Goal: Information Seeking & Learning: Learn about a topic

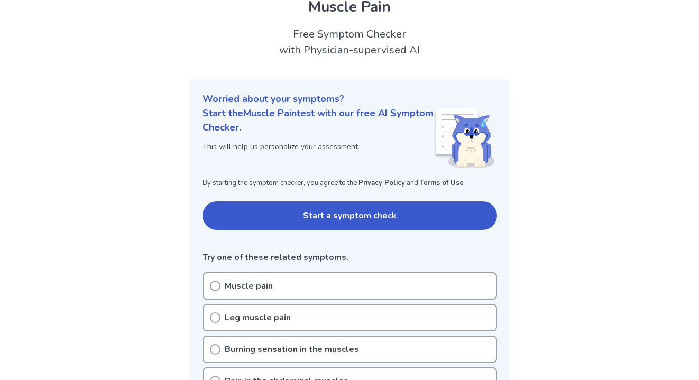
scroll to position [54, 0]
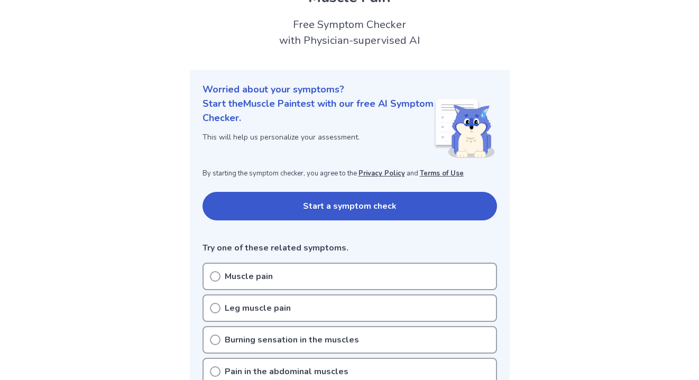
click at [310, 281] on div "Muscle pain" at bounding box center [350, 277] width 295 height 28
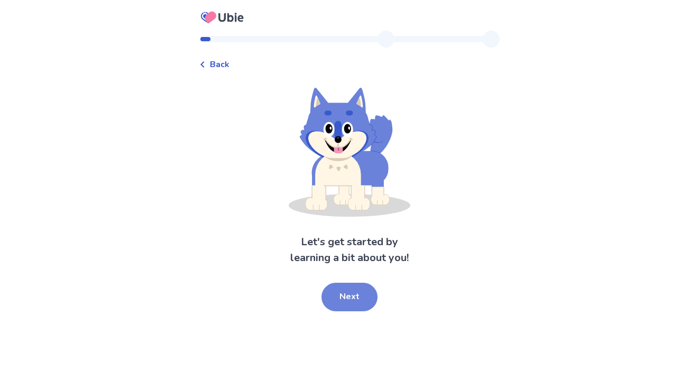
click at [347, 297] on button "Next" at bounding box center [350, 297] width 56 height 29
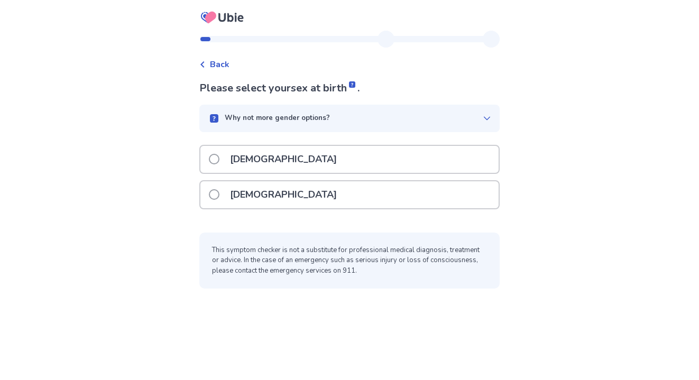
click at [333, 194] on div "Female" at bounding box center [350, 194] width 298 height 27
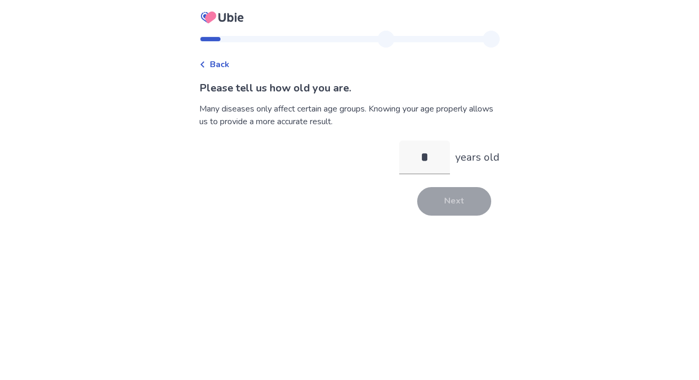
type input "**"
click at [438, 201] on button "Next" at bounding box center [454, 201] width 74 height 29
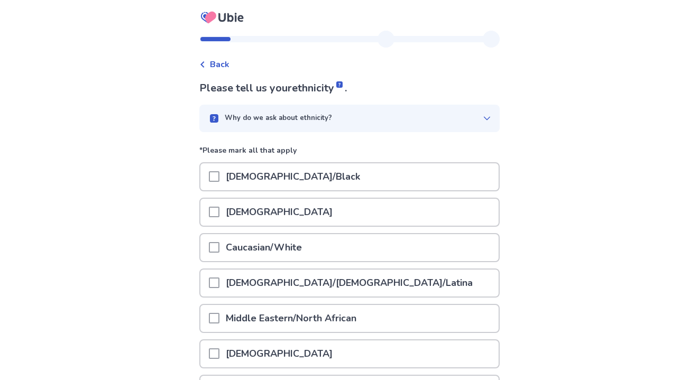
scroll to position [75, 0]
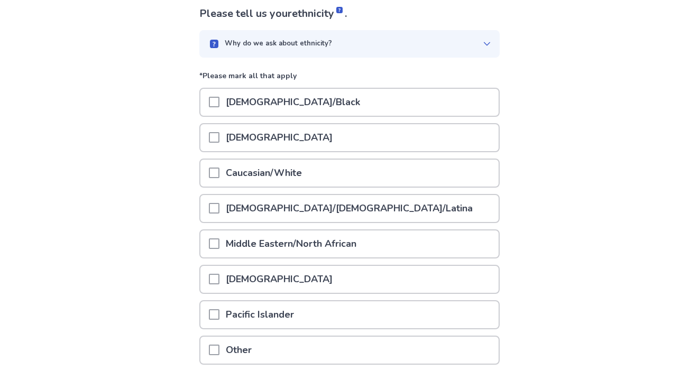
click at [333, 172] on div "Caucasian/White" at bounding box center [350, 173] width 298 height 27
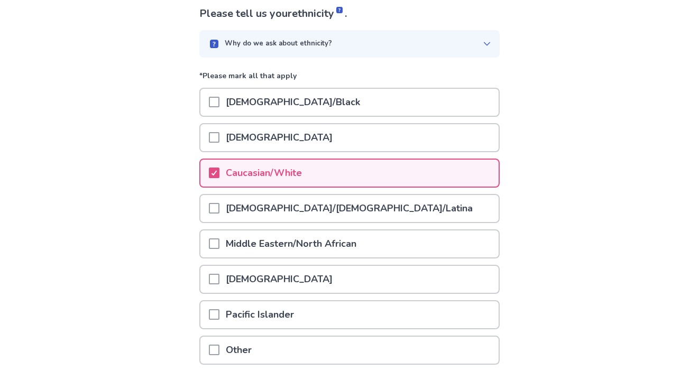
scroll to position [153, 0]
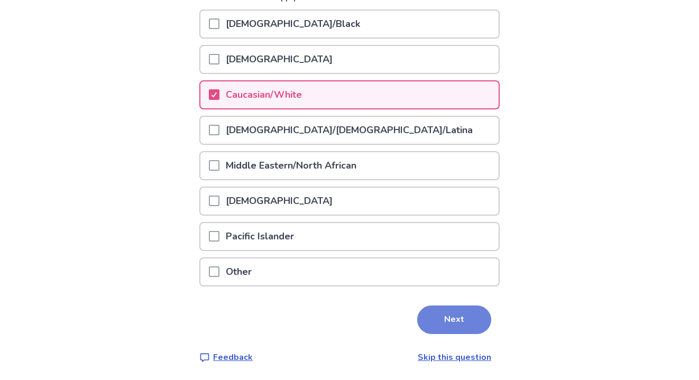
click at [471, 313] on button "Next" at bounding box center [454, 320] width 74 height 29
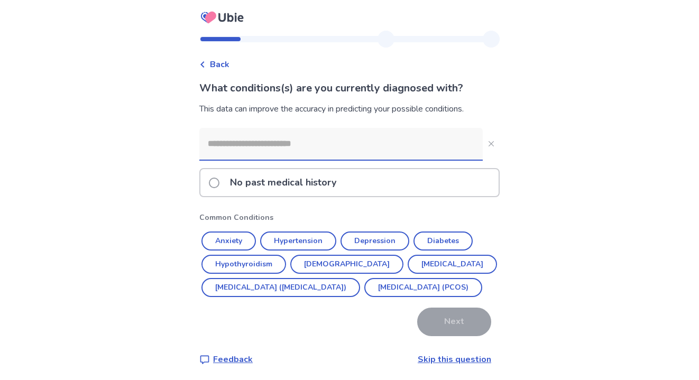
click at [384, 149] on input at bounding box center [341, 144] width 284 height 32
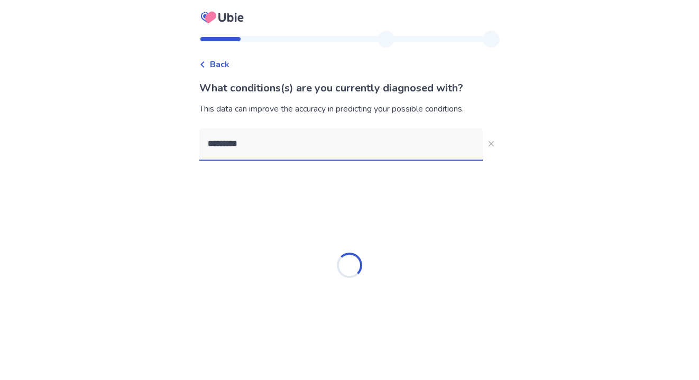
type input "**********"
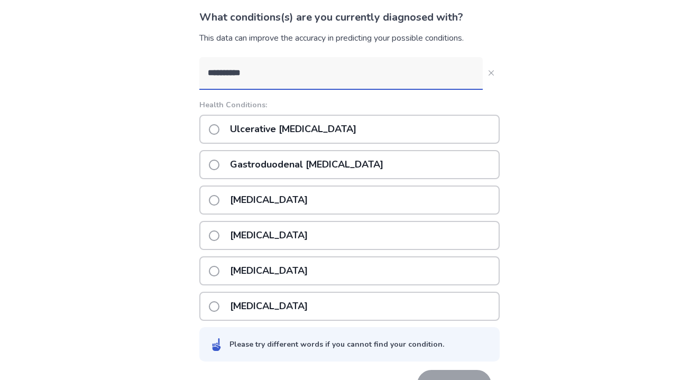
scroll to position [32, 0]
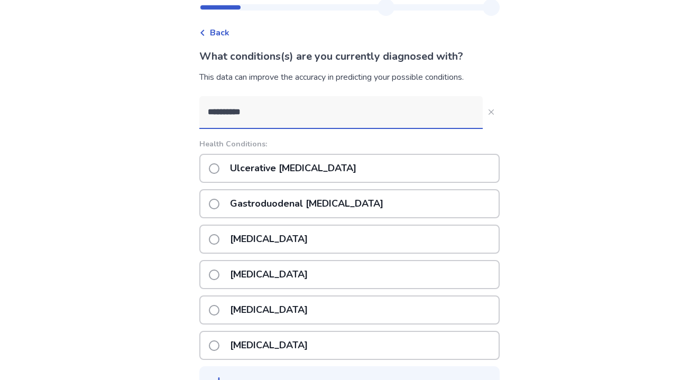
click at [275, 172] on p "Ulcerative colitis" at bounding box center [293, 168] width 139 height 27
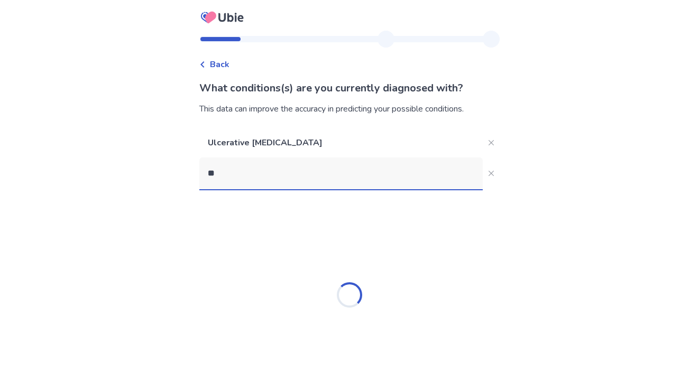
type input "***"
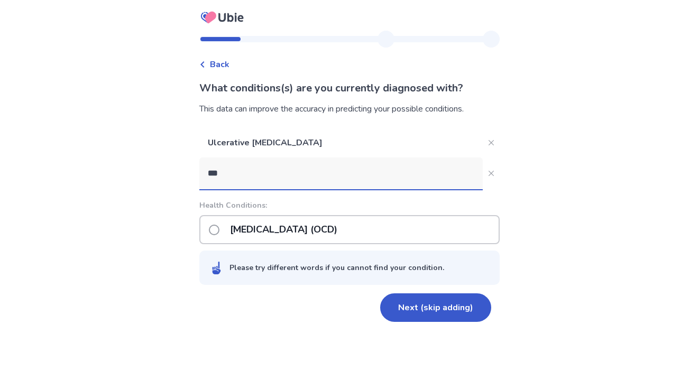
click at [311, 236] on p "Obsessive-compulsive disorder (OCD)" at bounding box center [284, 229] width 120 height 27
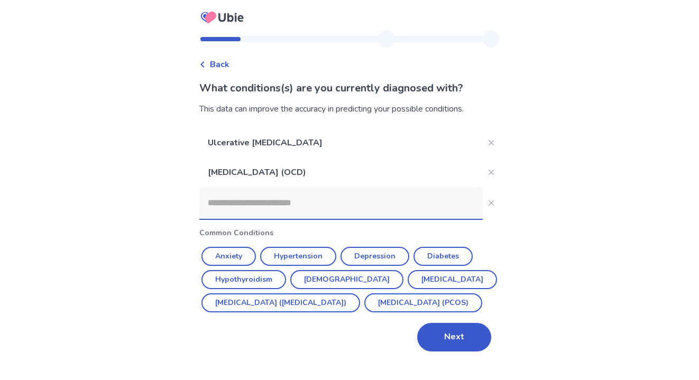
click at [344, 208] on input at bounding box center [341, 203] width 284 height 32
click at [455, 352] on button "Next" at bounding box center [454, 337] width 74 height 29
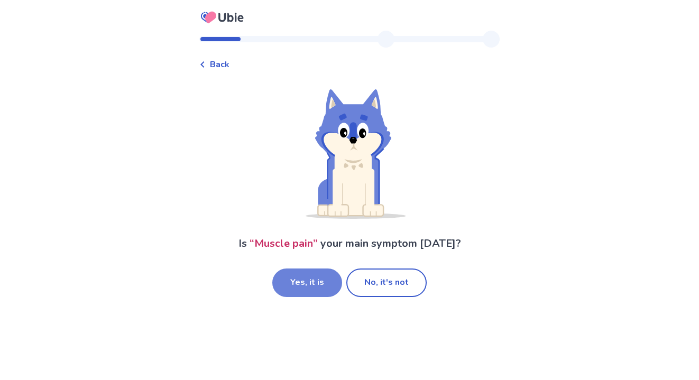
click at [323, 286] on button "Yes, it is" at bounding box center [307, 283] width 70 height 29
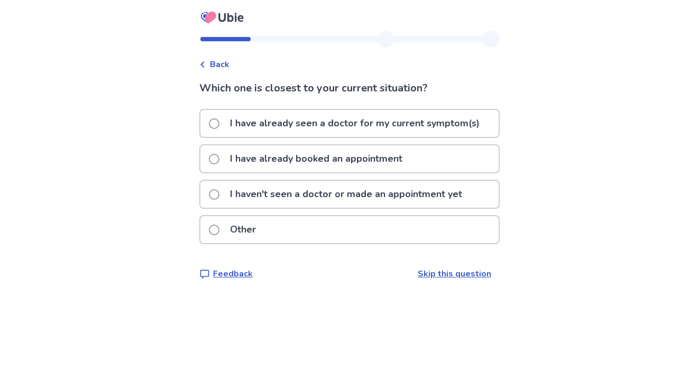
click at [358, 201] on p "I haven't seen a doctor or made an appointment yet" at bounding box center [346, 194] width 245 height 27
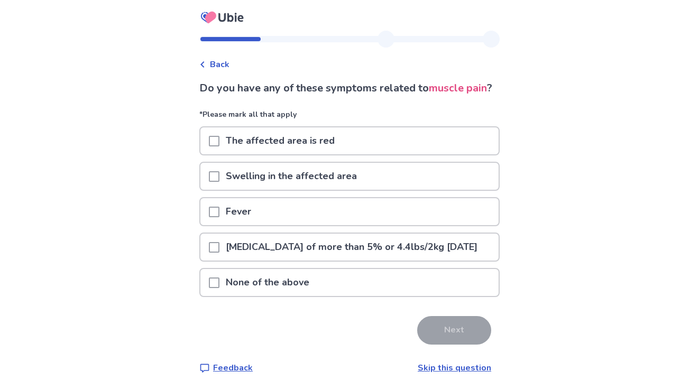
click at [322, 296] on div "None of the above" at bounding box center [350, 282] width 298 height 27
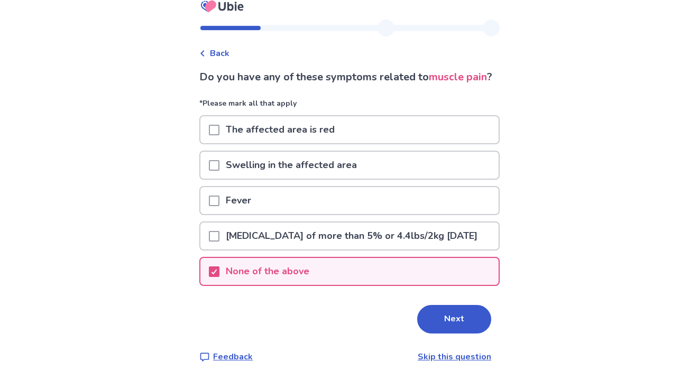
scroll to position [23, 0]
click at [461, 334] on button "Next" at bounding box center [454, 319] width 74 height 29
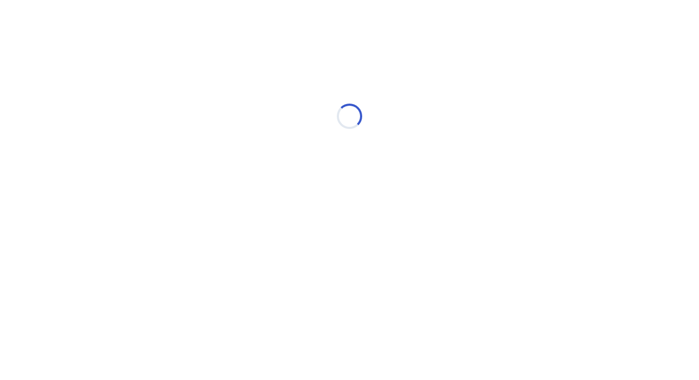
scroll to position [0, 0]
select select "*"
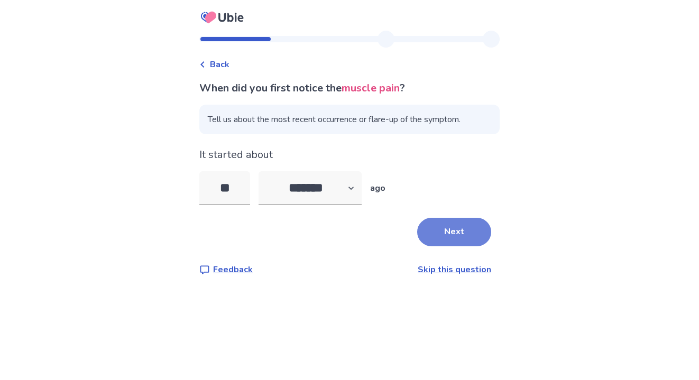
type input "**"
click at [450, 237] on button "Next" at bounding box center [454, 232] width 74 height 29
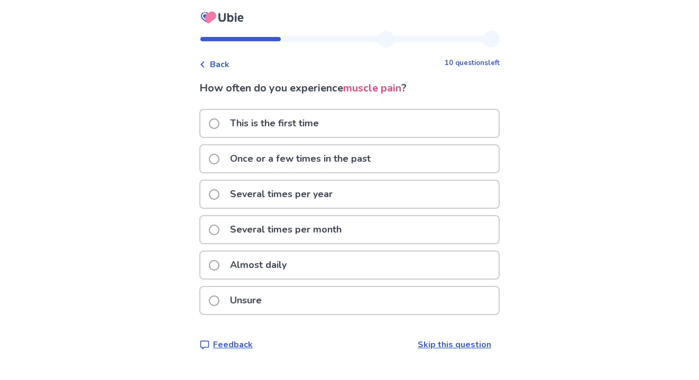
click at [330, 265] on div "Almost daily" at bounding box center [350, 265] width 298 height 27
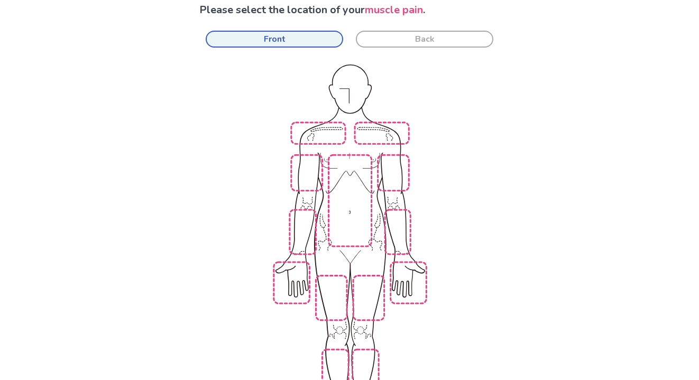
scroll to position [94, 0]
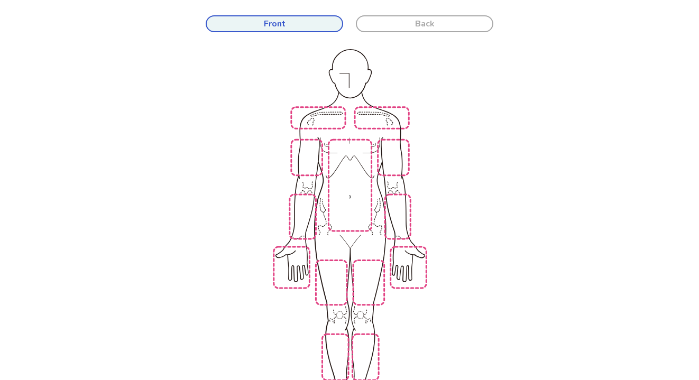
click at [444, 23] on button "Back" at bounding box center [425, 23] width 138 height 17
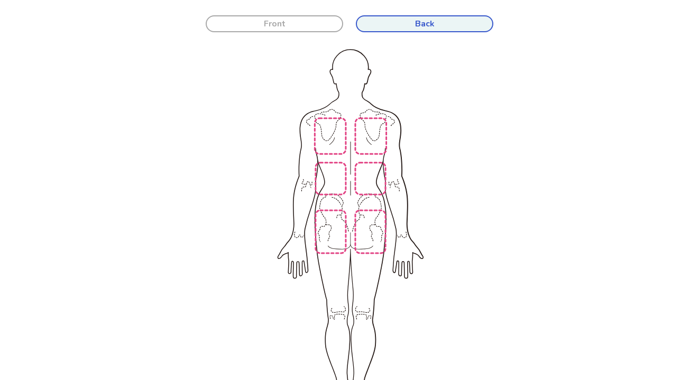
click at [334, 142] on img at bounding box center [211, 240] width 601 height 407
click at [334, 179] on img at bounding box center [211, 240] width 601 height 407
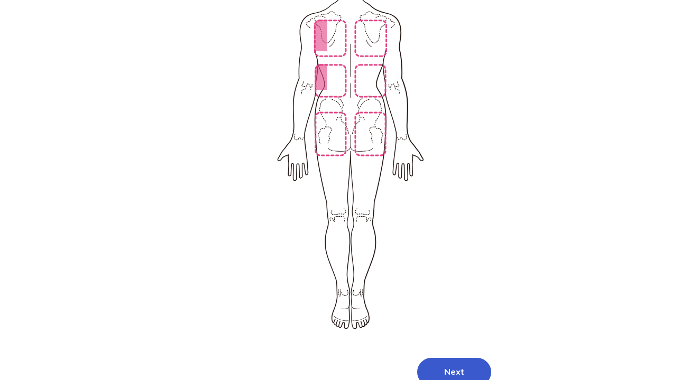
scroll to position [228, 0]
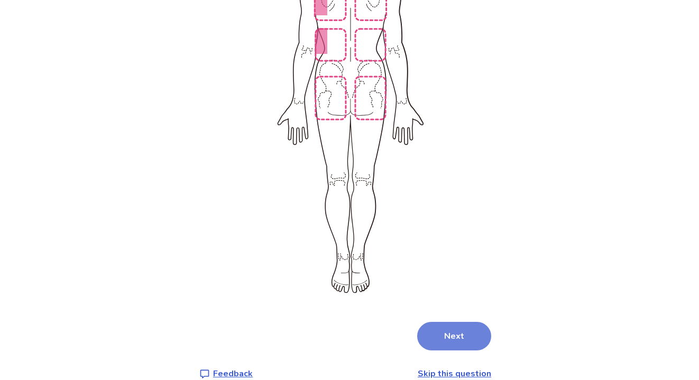
click at [451, 322] on button "Next" at bounding box center [454, 336] width 74 height 29
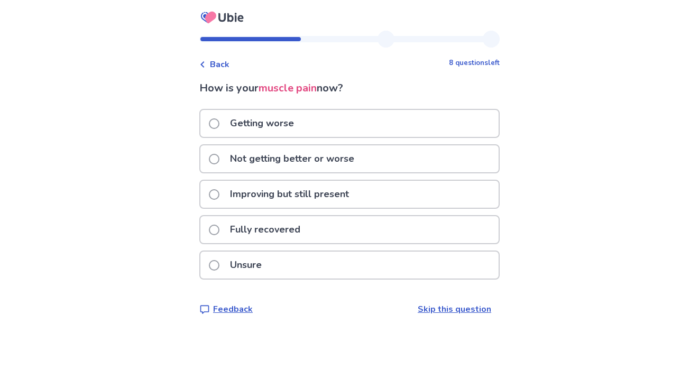
click at [383, 156] on div "Not getting better or worse" at bounding box center [350, 159] width 298 height 27
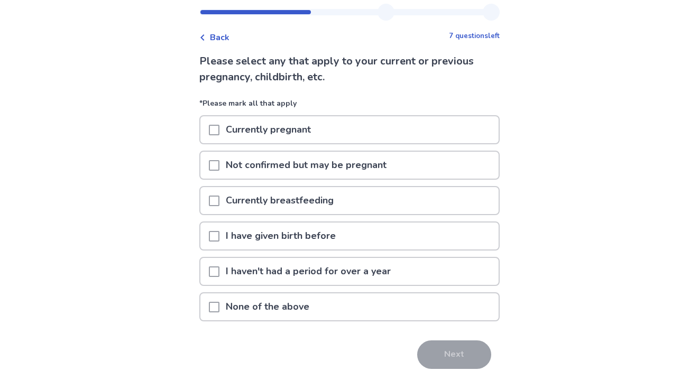
scroll to position [26, 0]
click at [220, 304] on span at bounding box center [214, 308] width 11 height 11
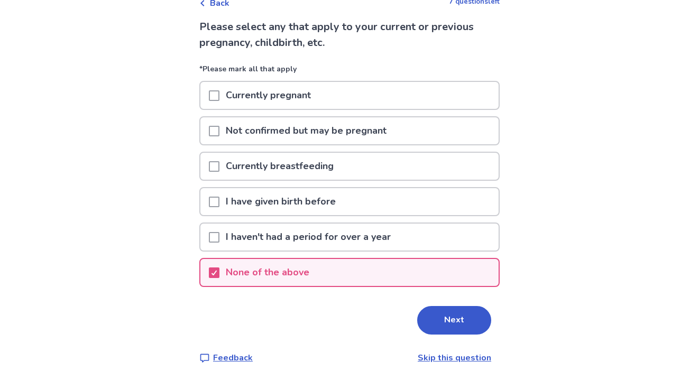
scroll to position [60, 0]
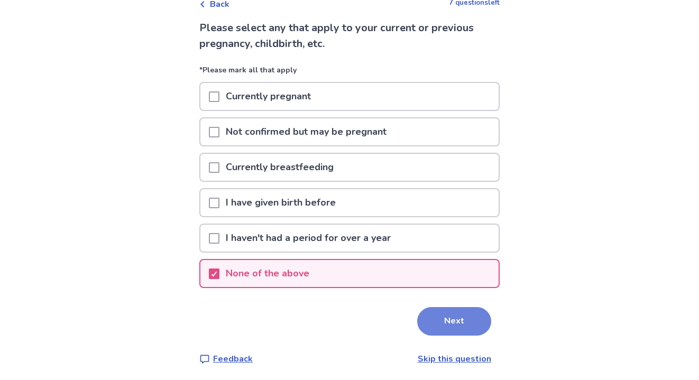
click at [451, 328] on button "Next" at bounding box center [454, 321] width 74 height 29
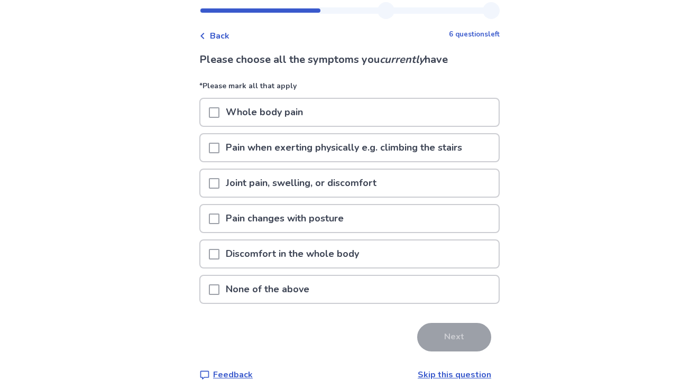
scroll to position [26, 0]
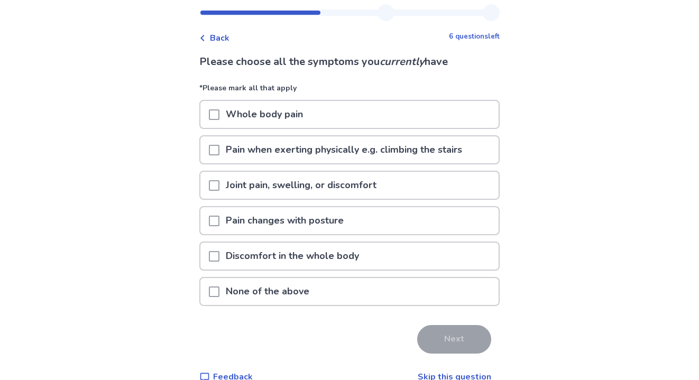
click at [262, 256] on p "Discomfort in the whole body" at bounding box center [293, 256] width 146 height 27
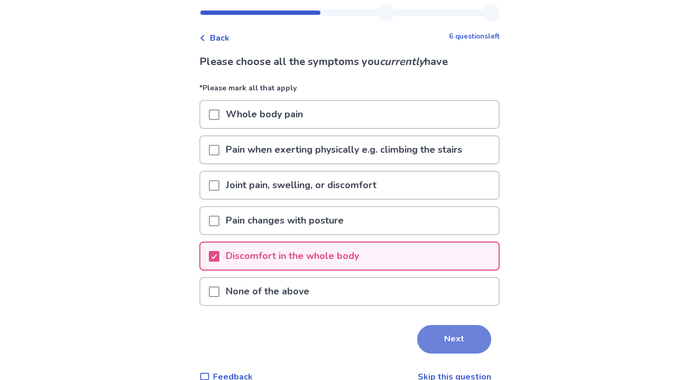
click at [447, 337] on button "Next" at bounding box center [454, 339] width 74 height 29
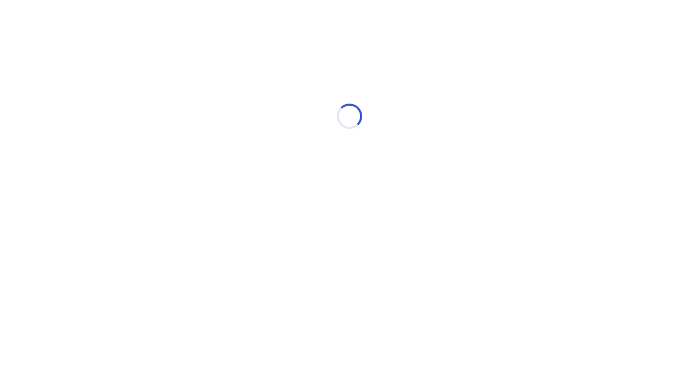
scroll to position [0, 0]
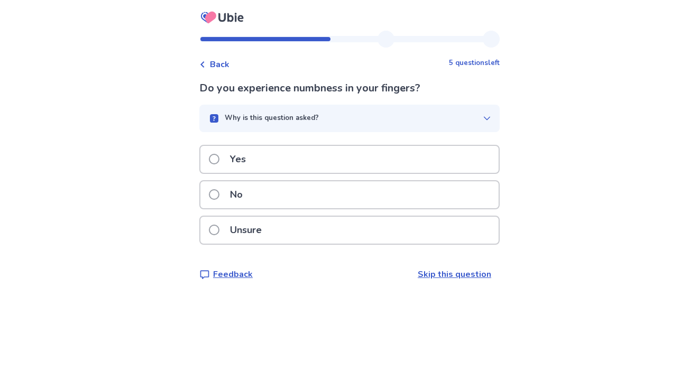
click at [469, 119] on div "Why is this question asked?" at bounding box center [345, 118] width 275 height 11
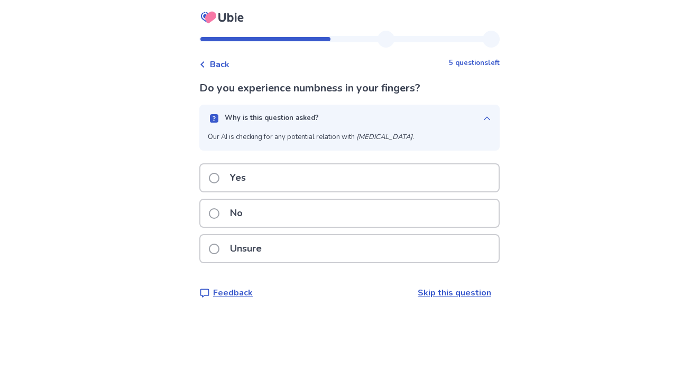
click at [476, 118] on button "Why is this question asked?" at bounding box center [349, 119] width 301 height 28
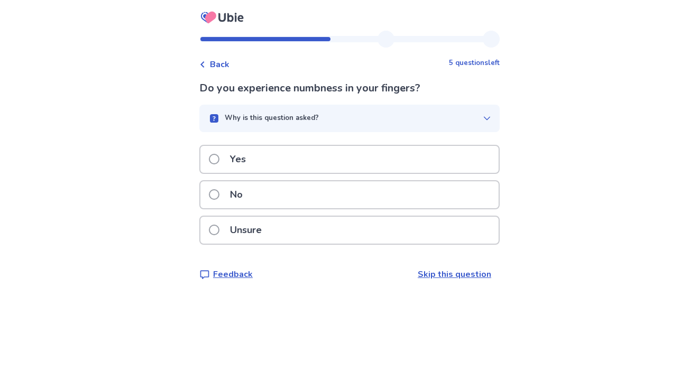
click at [337, 187] on div "No" at bounding box center [350, 194] width 298 height 27
click at [353, 141] on div "Do you have constant pain? Why is this question asked? Our AI is checking for a…" at bounding box center [349, 180] width 301 height 201
click at [362, 126] on button "Why is this question asked?" at bounding box center [349, 119] width 301 height 28
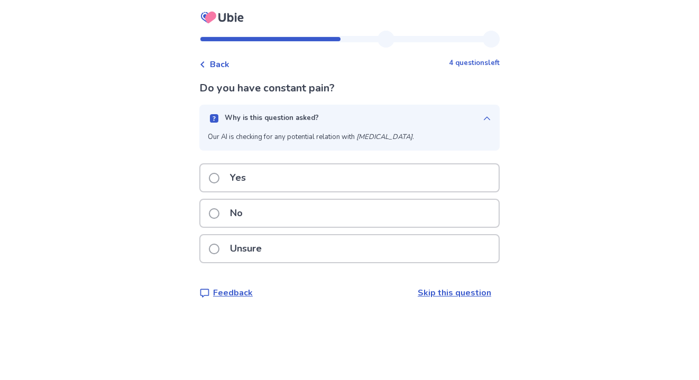
click at [378, 115] on div "Why is this question asked?" at bounding box center [345, 118] width 275 height 11
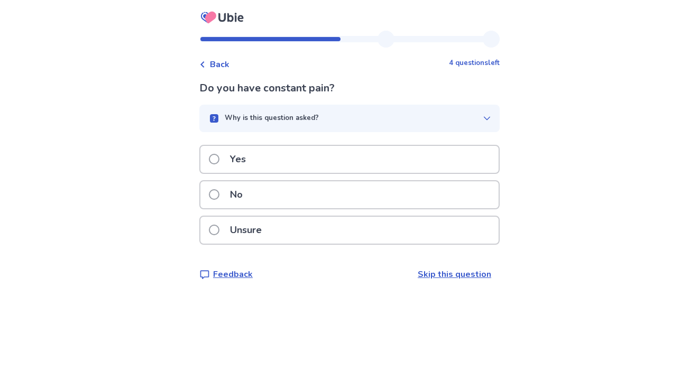
click at [319, 188] on div "No" at bounding box center [350, 194] width 298 height 27
click at [342, 116] on div "Why is this question asked?" at bounding box center [345, 118] width 275 height 11
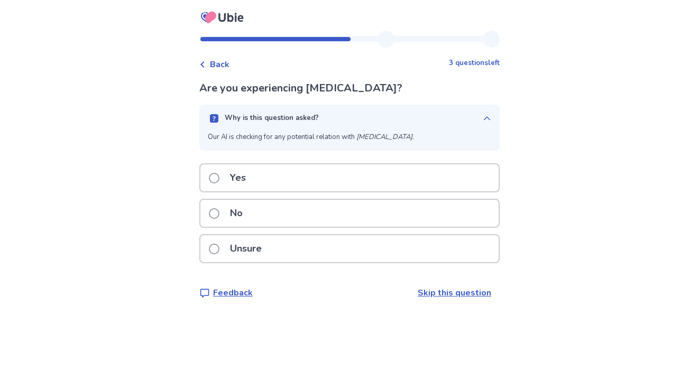
click at [342, 116] on div "Why is this question asked?" at bounding box center [345, 118] width 275 height 11
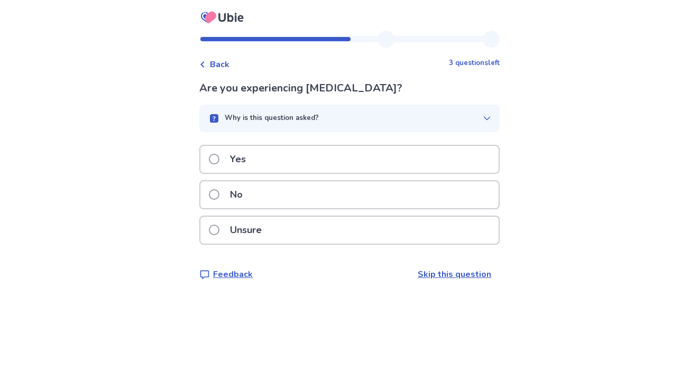
click at [323, 192] on div "No" at bounding box center [350, 194] width 298 height 27
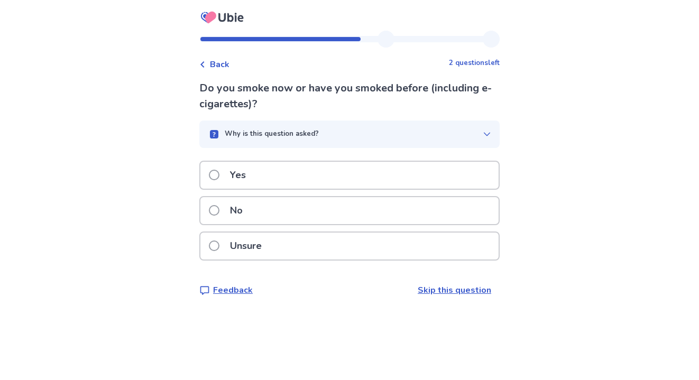
click at [346, 129] on div "Why is this question asked?" at bounding box center [345, 134] width 275 height 11
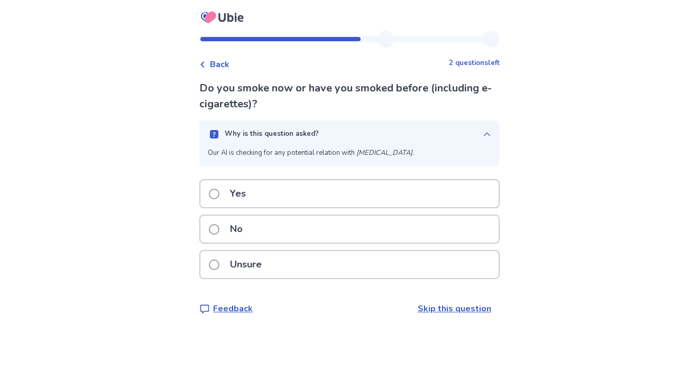
click at [345, 129] on div "Why is this question asked?" at bounding box center [345, 134] width 275 height 11
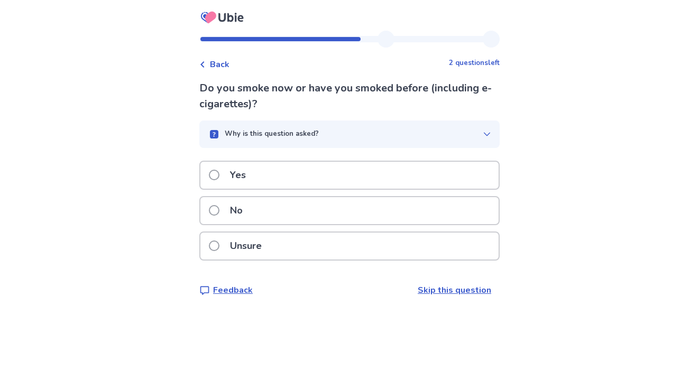
click at [312, 209] on div "No" at bounding box center [350, 210] width 298 height 27
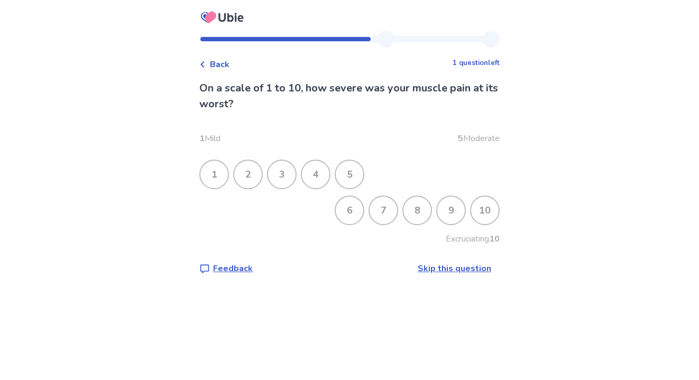
click at [290, 180] on div "3" at bounding box center [282, 175] width 28 height 28
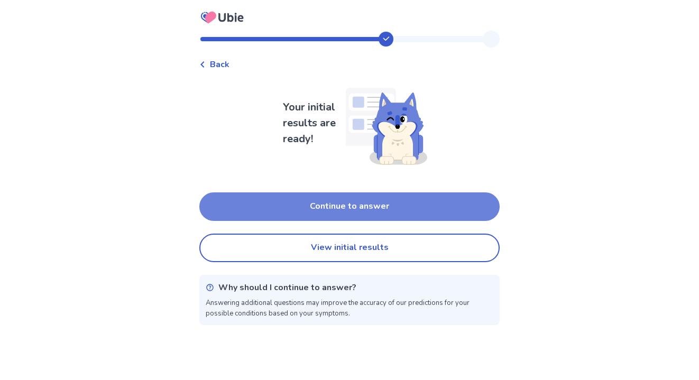
click at [337, 210] on button "Continue to answer" at bounding box center [349, 207] width 301 height 29
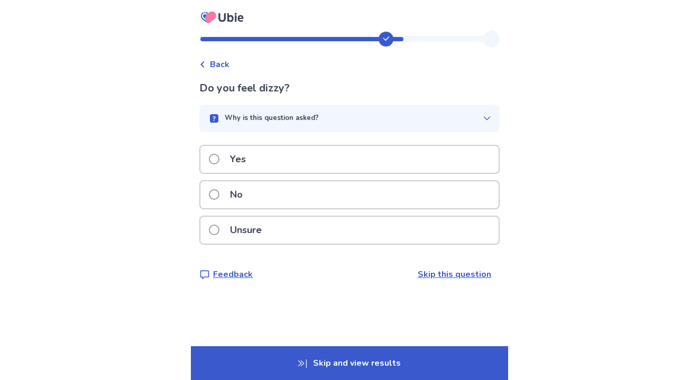
click at [338, 198] on div "No" at bounding box center [350, 194] width 298 height 27
click at [375, 117] on div "Why is this question asked?" at bounding box center [345, 118] width 275 height 11
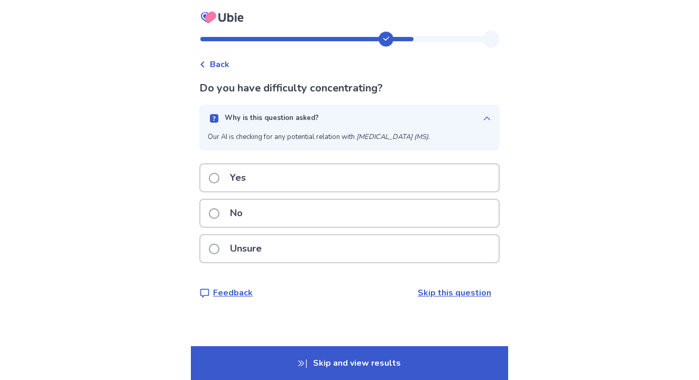
click at [375, 117] on div "Why is this question asked?" at bounding box center [345, 118] width 275 height 11
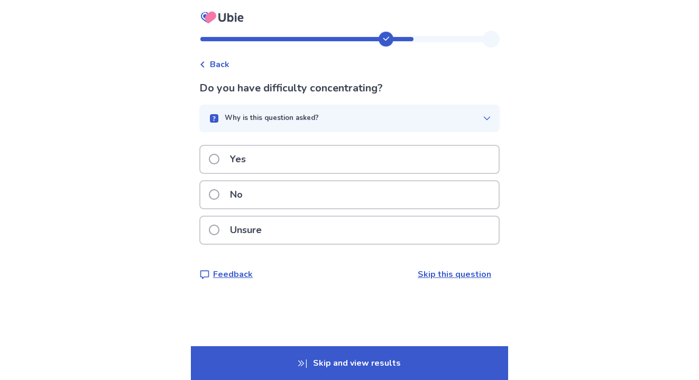
click at [333, 198] on div "No" at bounding box center [350, 194] width 298 height 27
click at [364, 121] on div "Why is this question asked?" at bounding box center [345, 118] width 275 height 11
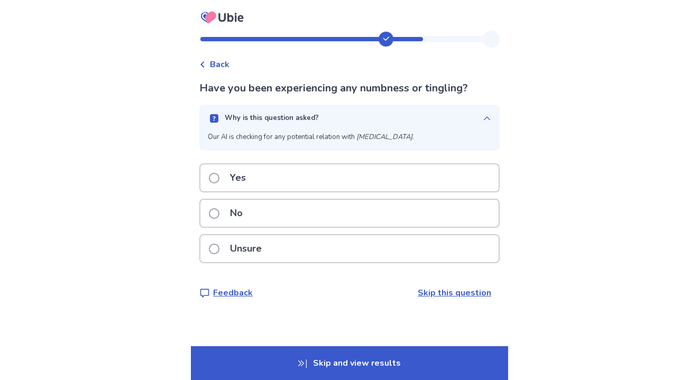
click at [370, 114] on div "Why is this question asked?" at bounding box center [345, 118] width 275 height 11
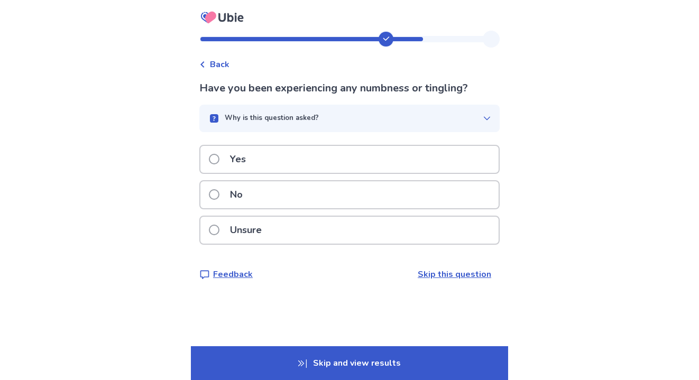
click at [325, 193] on div "No" at bounding box center [350, 194] width 298 height 27
click at [342, 132] on div "Do you have lower back pain? Why is this question asked? Our AI is checking for…" at bounding box center [349, 180] width 301 height 201
click at [351, 122] on div "Why is this question asked?" at bounding box center [345, 118] width 275 height 11
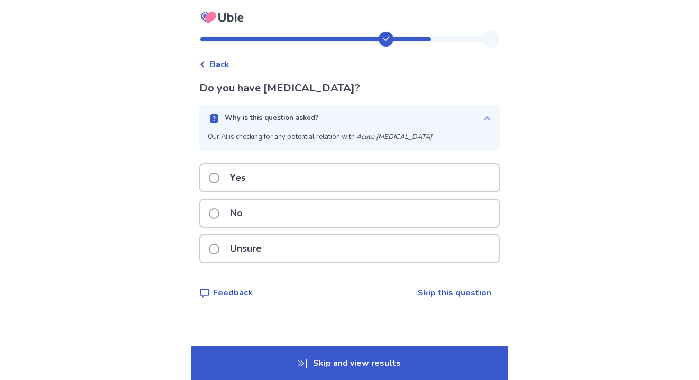
click at [351, 122] on div "Why is this question asked?" at bounding box center [345, 118] width 275 height 11
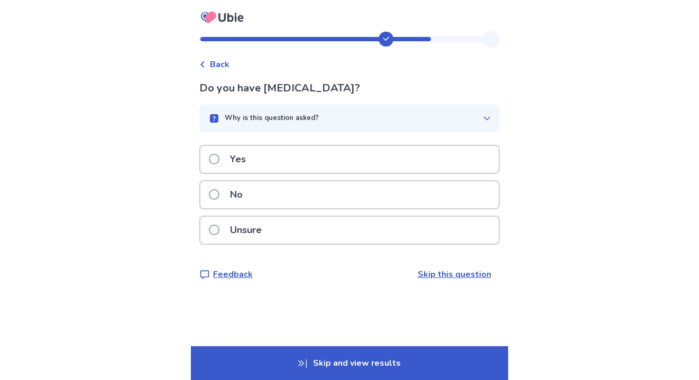
click at [311, 203] on div "No" at bounding box center [350, 194] width 298 height 27
click at [316, 190] on div "No" at bounding box center [350, 194] width 298 height 27
click at [343, 122] on div "Why is this question asked?" at bounding box center [345, 118] width 275 height 11
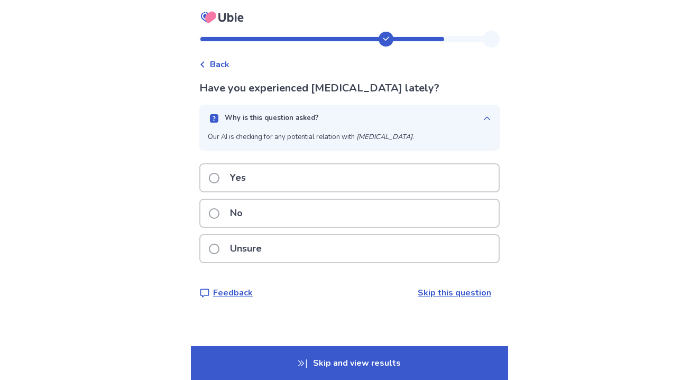
click at [355, 113] on div "Why is this question asked?" at bounding box center [345, 118] width 275 height 11
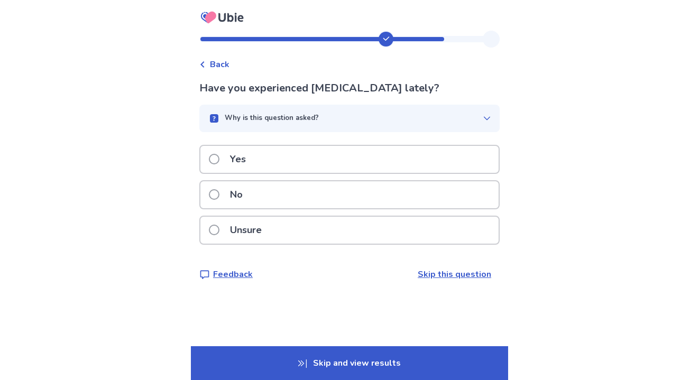
click at [320, 163] on div "Yes" at bounding box center [350, 159] width 298 height 27
click at [313, 192] on div "No" at bounding box center [350, 194] width 298 height 27
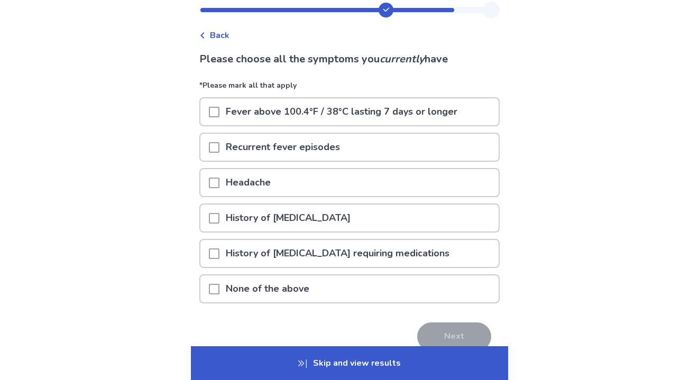
scroll to position [30, 0]
click at [321, 285] on div "None of the above" at bounding box center [350, 288] width 298 height 27
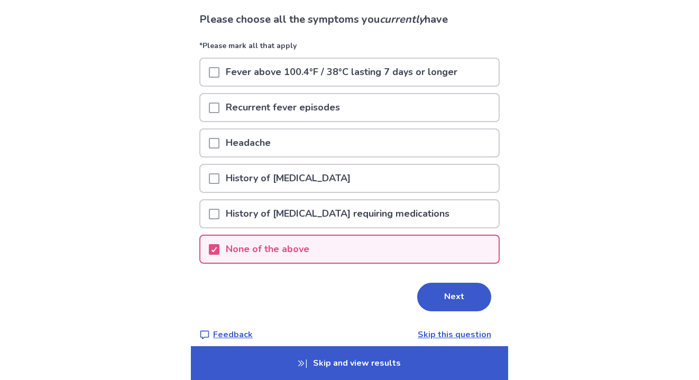
scroll to position [80, 0]
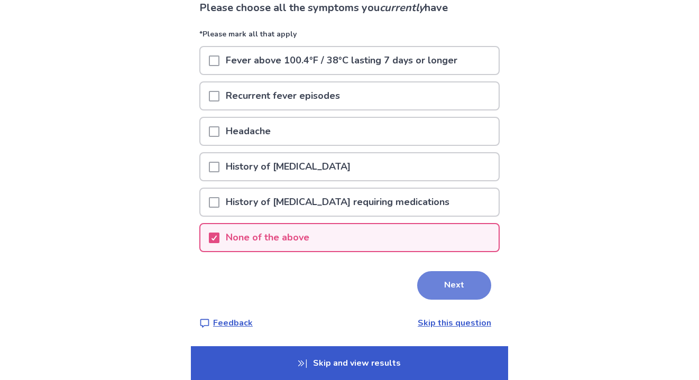
click at [448, 291] on button "Next" at bounding box center [454, 285] width 74 height 29
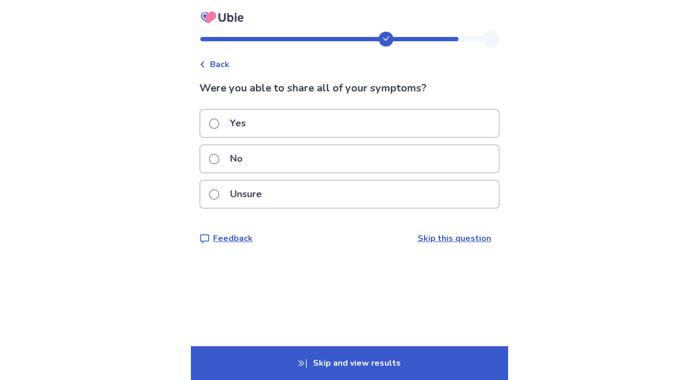
click at [378, 158] on div "No" at bounding box center [350, 159] width 298 height 27
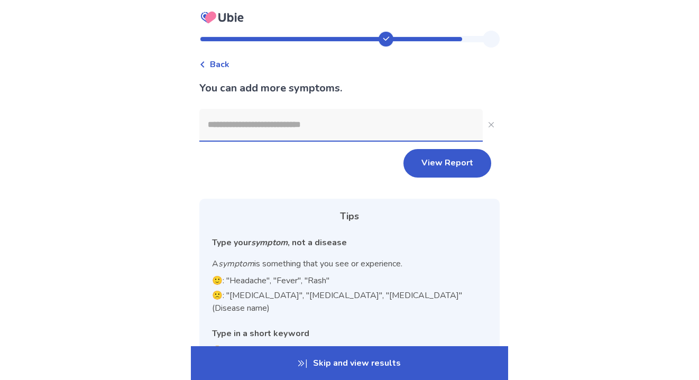
click at [338, 124] on input at bounding box center [341, 125] width 284 height 32
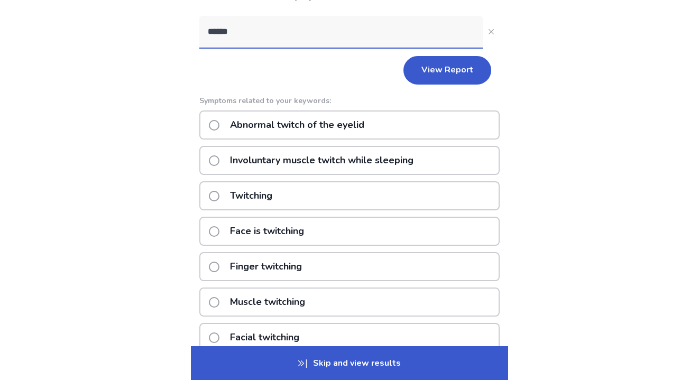
scroll to position [94, 0]
type input "******"
click at [312, 196] on div "Twitching" at bounding box center [349, 195] width 301 height 29
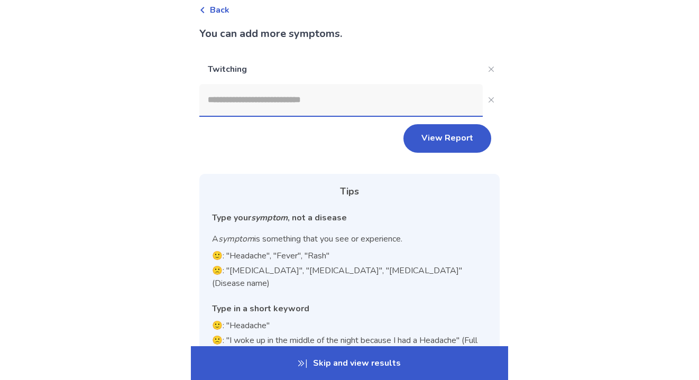
scroll to position [43, 0]
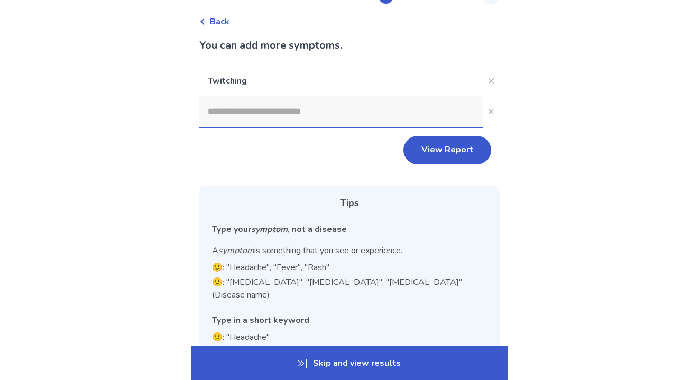
click at [366, 123] on input at bounding box center [341, 112] width 284 height 32
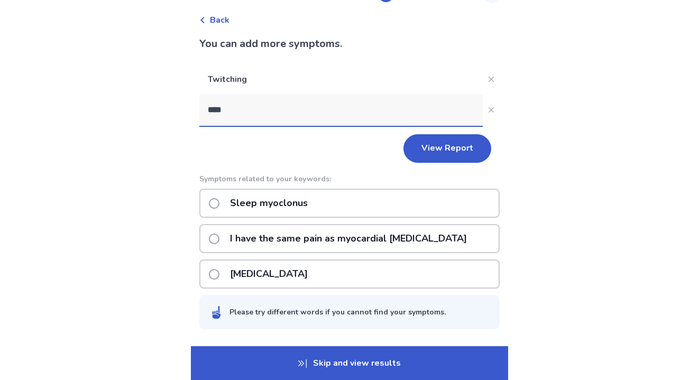
scroll to position [51, 0]
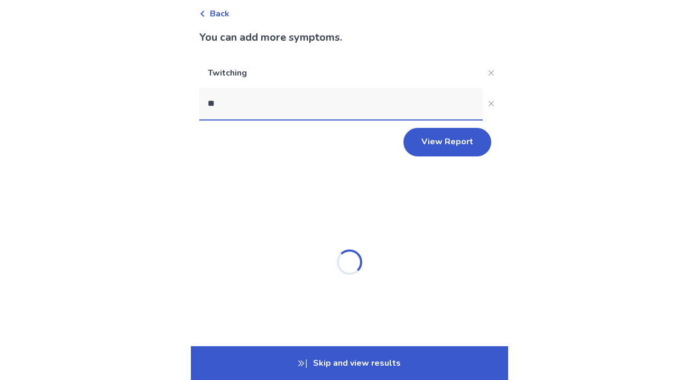
type input "*"
type input "****"
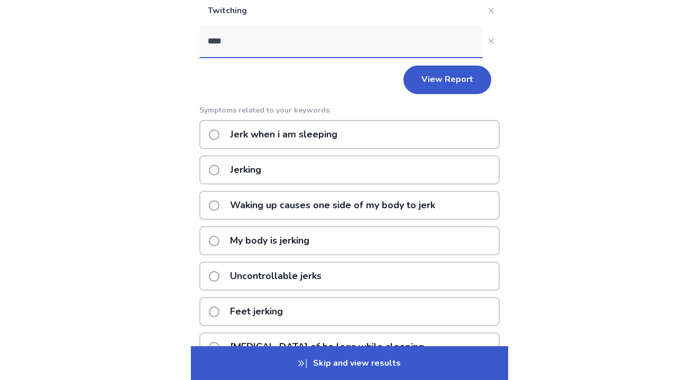
scroll to position [111, 0]
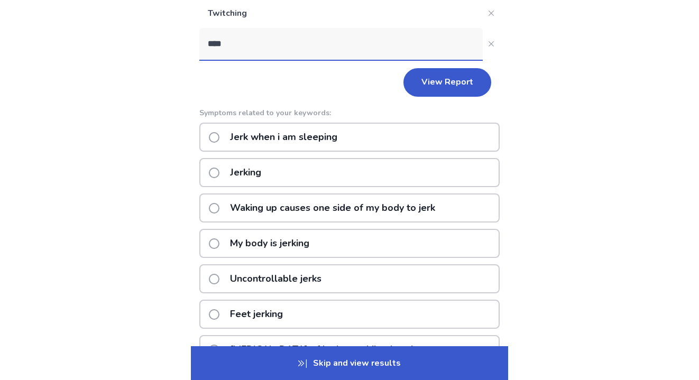
click at [306, 275] on p "Uncontrollable jerks" at bounding box center [276, 279] width 104 height 27
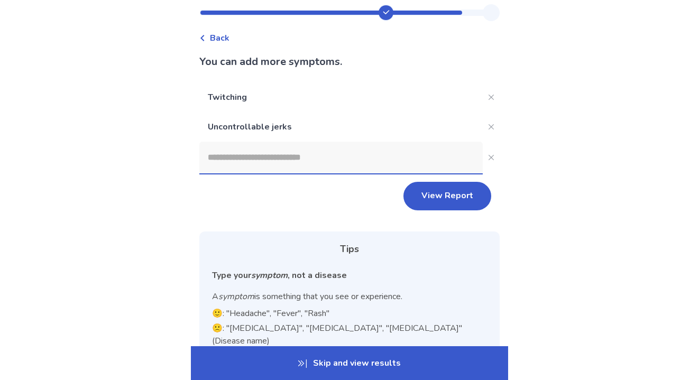
scroll to position [16, 0]
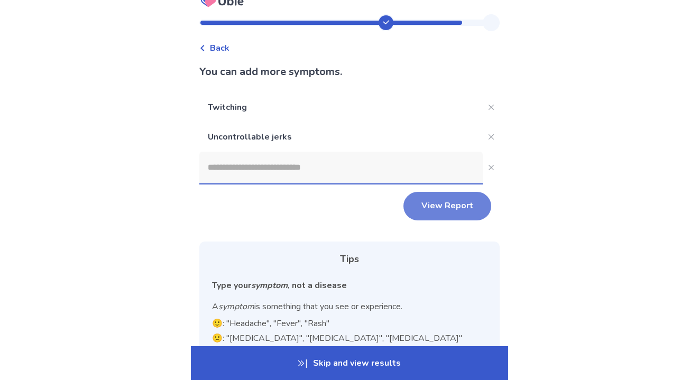
click at [447, 209] on button "View Report" at bounding box center [448, 206] width 88 height 29
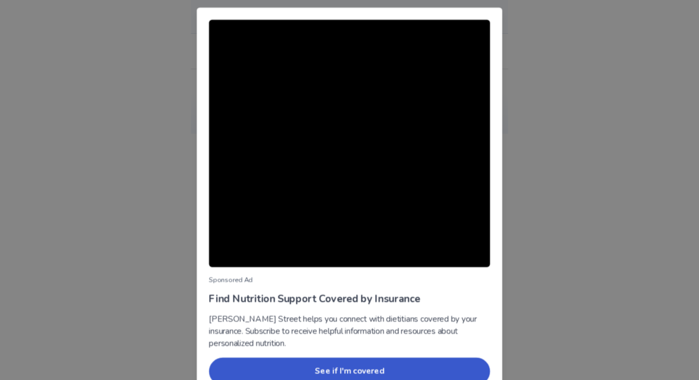
scroll to position [3, 0]
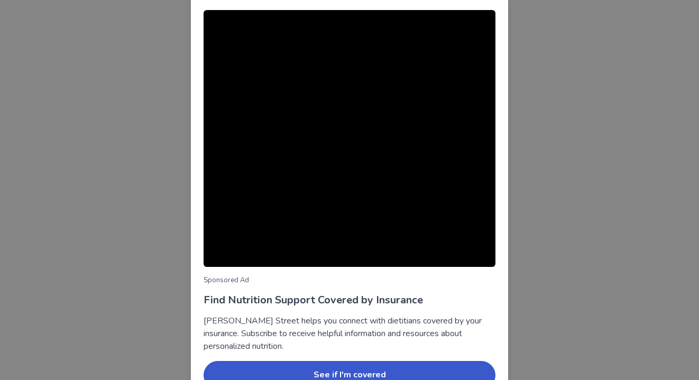
click at [536, 74] on div "Sponsored Ad Find Nutrition Support Covered by Insurance Berry Street helps you…" at bounding box center [349, 190] width 699 height 380
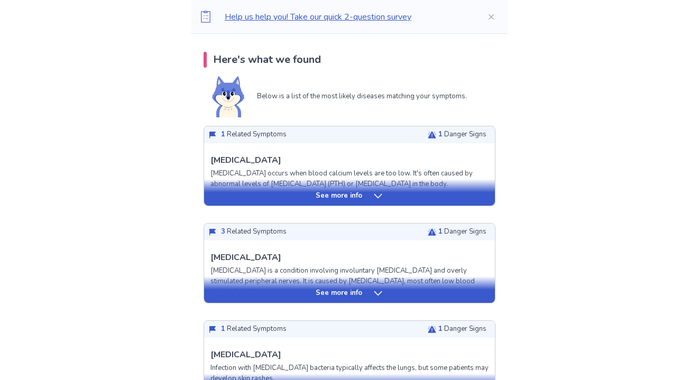
scroll to position [208, 0]
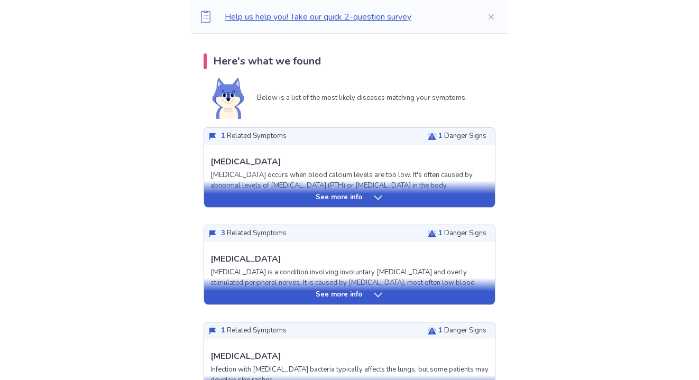
click at [357, 196] on p "See more info" at bounding box center [339, 198] width 47 height 11
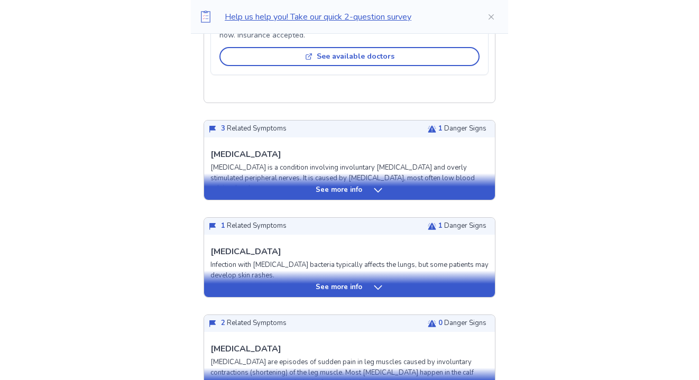
scroll to position [886, 0]
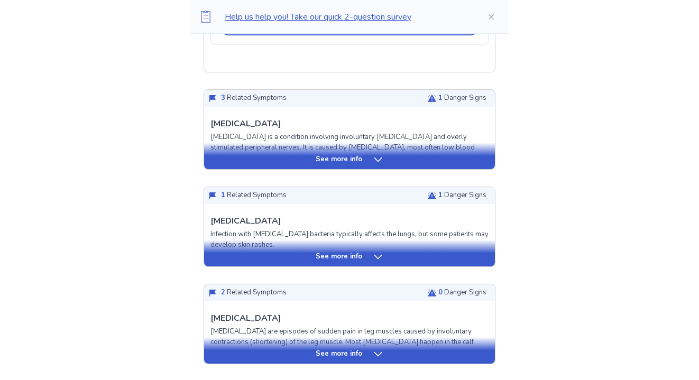
click at [376, 165] on icon at bounding box center [378, 160] width 11 height 11
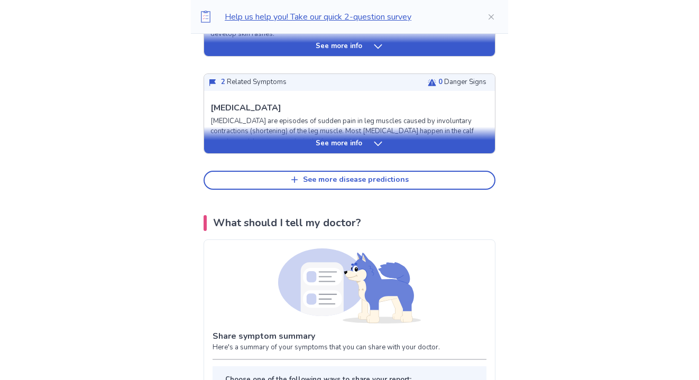
scroll to position [1596, 0]
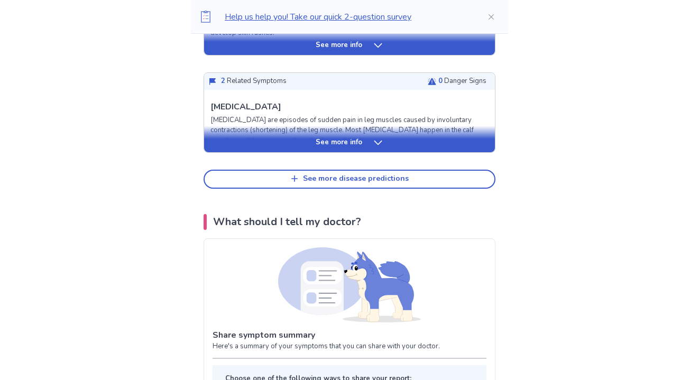
click at [374, 222] on div "Consider going to a doctor right away. Why did we suggest this? This suggestion…" at bounding box center [349, 315] width 317 height 3546
click at [382, 184] on div "See more disease predictions" at bounding box center [356, 179] width 106 height 9
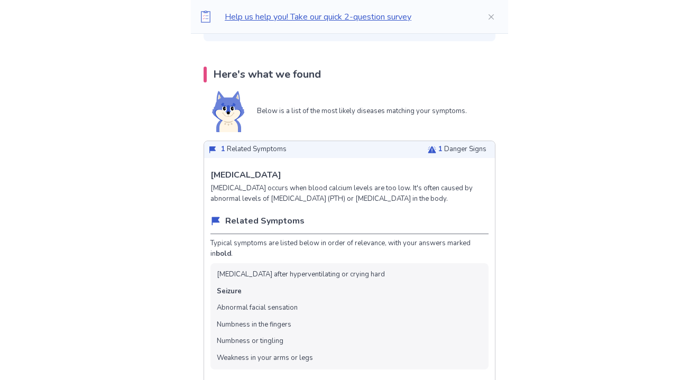
scroll to position [0, 0]
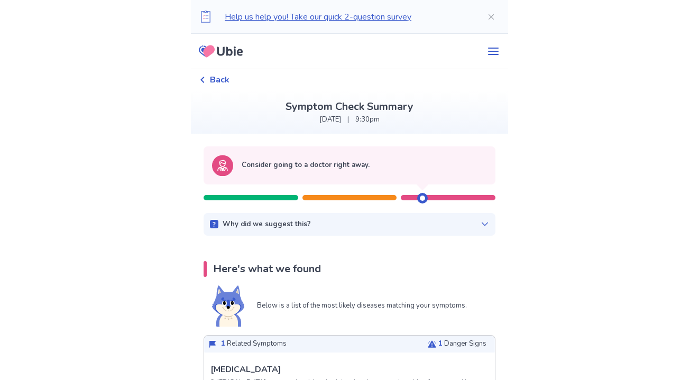
click at [225, 80] on span "Back" at bounding box center [220, 80] width 20 height 13
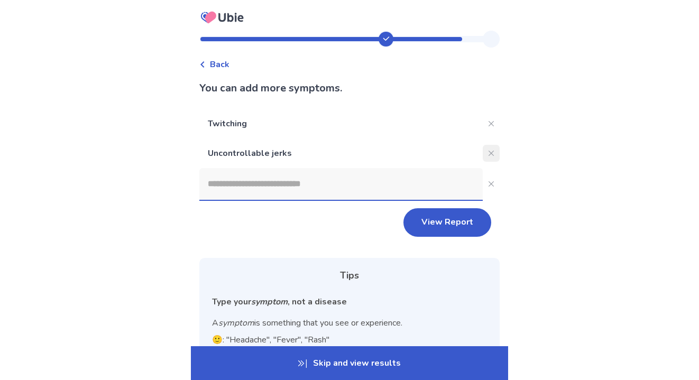
click at [483, 149] on button "Close" at bounding box center [491, 153] width 17 height 17
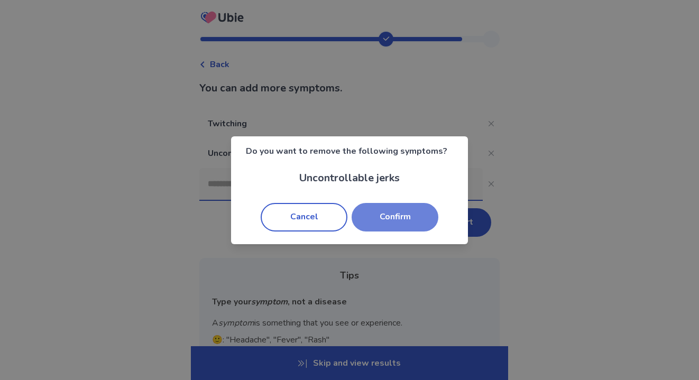
click at [384, 219] on button "Confirm" at bounding box center [395, 217] width 87 height 29
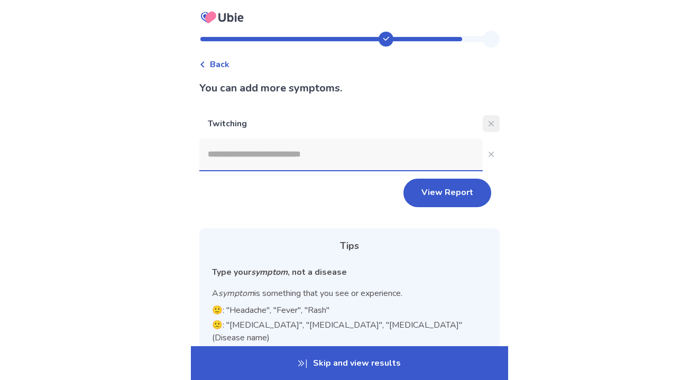
click at [489, 125] on button "Close" at bounding box center [491, 123] width 17 height 17
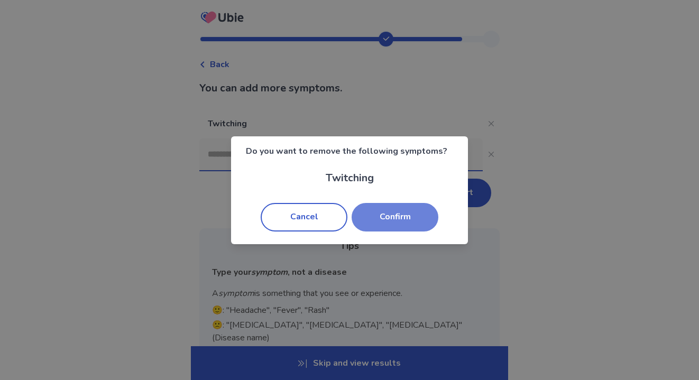
click at [421, 207] on button "Confirm" at bounding box center [395, 217] width 87 height 29
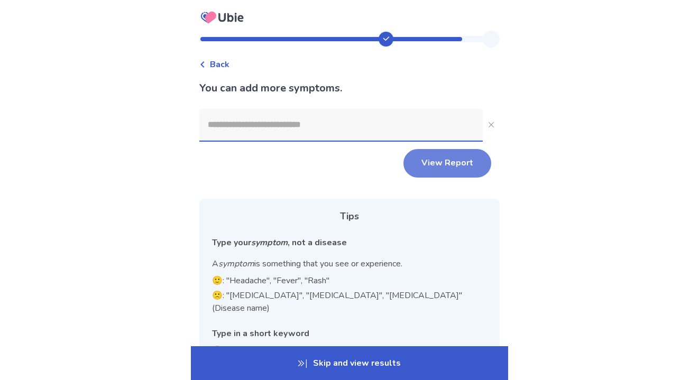
click at [445, 161] on button "View Report" at bounding box center [448, 163] width 88 height 29
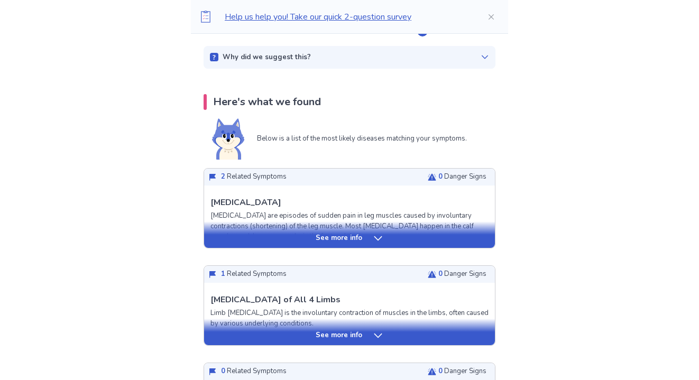
scroll to position [167, 0]
click at [368, 242] on div "See more info" at bounding box center [349, 239] width 291 height 11
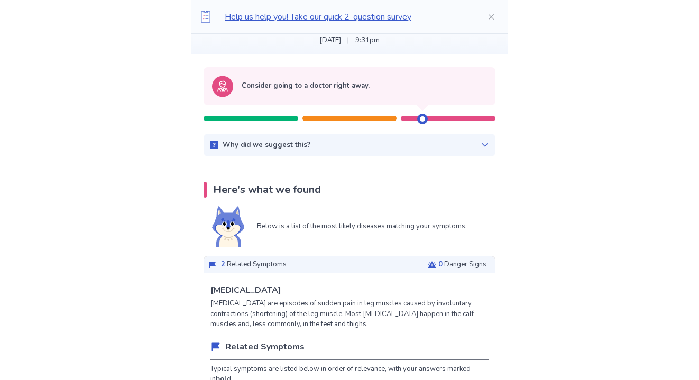
scroll to position [50, 0]
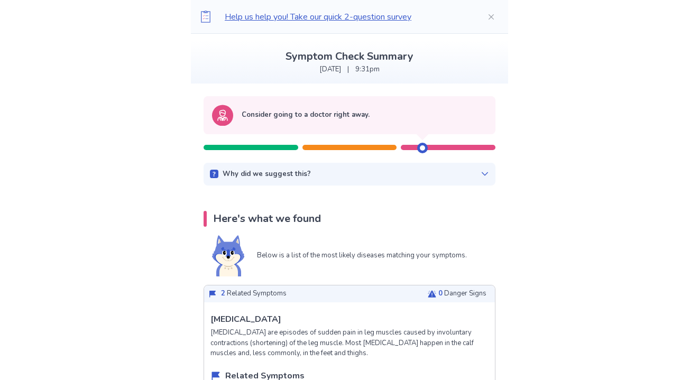
click at [403, 171] on div "Why did we suggest this?" at bounding box center [349, 174] width 279 height 11
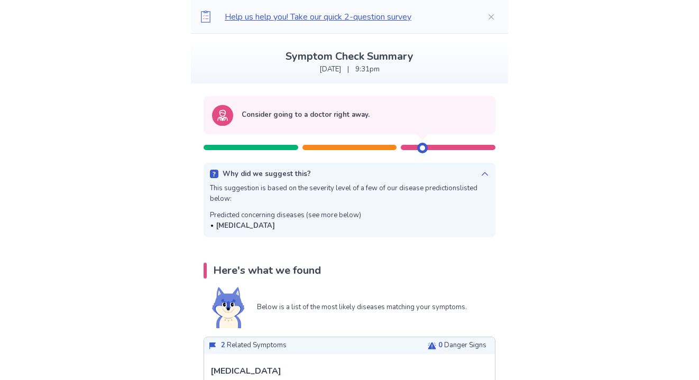
click at [402, 174] on div "Why did we suggest this?" at bounding box center [349, 174] width 279 height 11
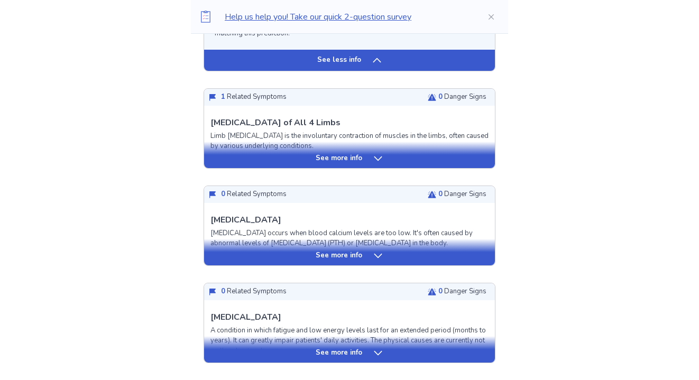
scroll to position [888, 0]
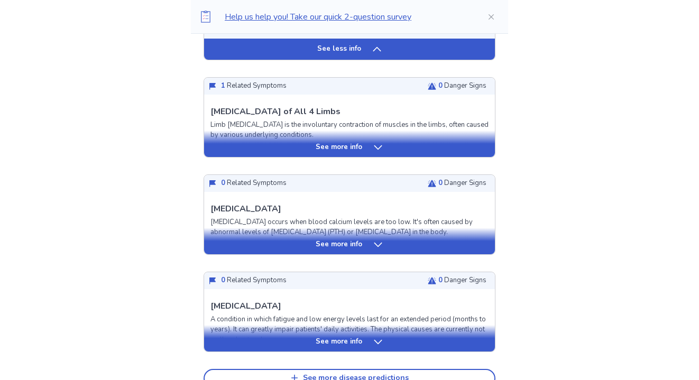
click at [373, 250] on icon at bounding box center [378, 245] width 11 height 11
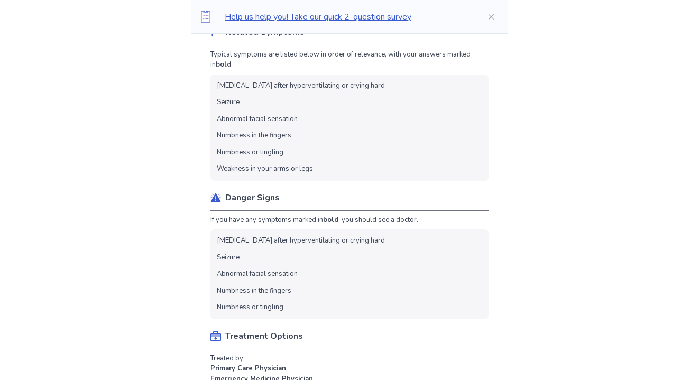
scroll to position [1107, 0]
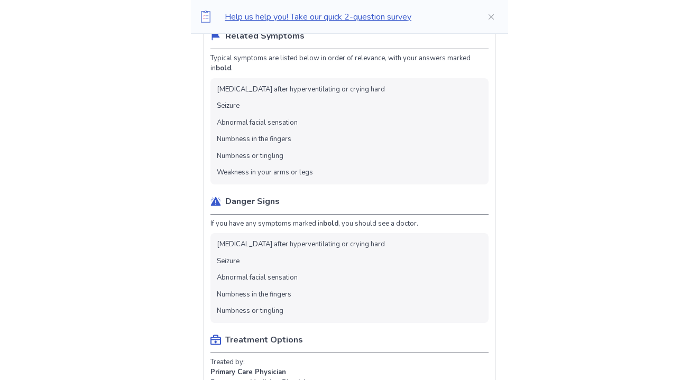
click at [373, 250] on li "Muscle weakness after hyperventilating or crying hard" at bounding box center [301, 245] width 168 height 11
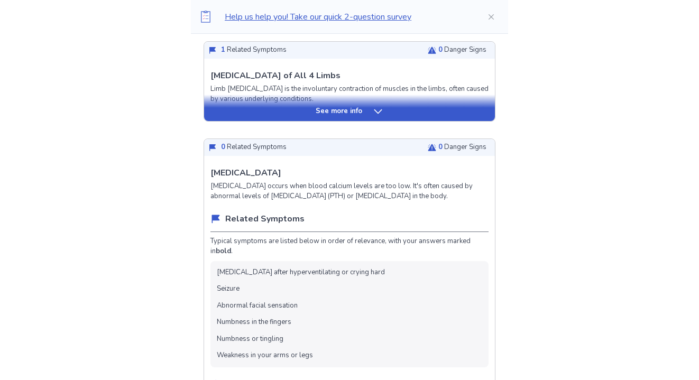
scroll to position [925, 0]
